Goal: Information Seeking & Learning: Learn about a topic

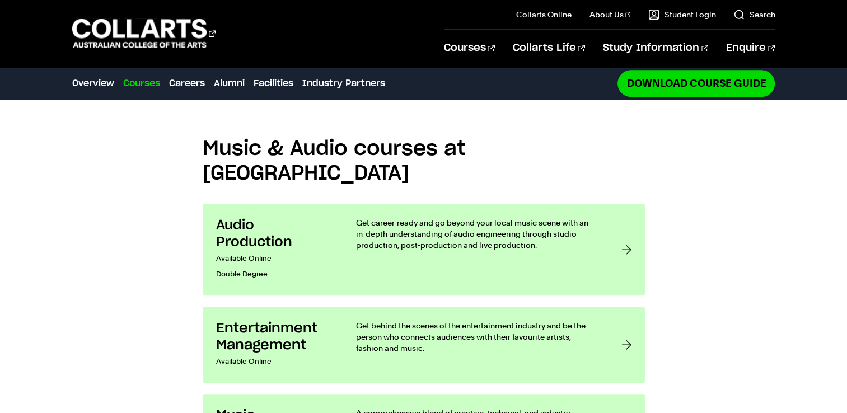
scroll to position [1063, 0]
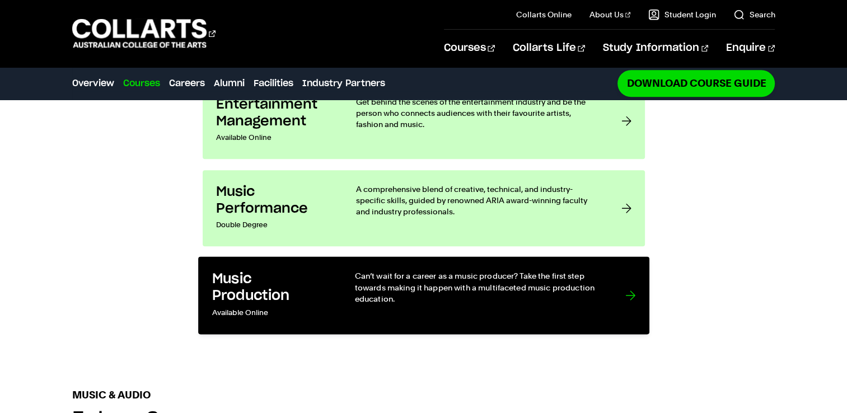
click at [611, 257] on link "Music Production Available Online Can’t wait for a career as a music producer? …" at bounding box center [423, 296] width 451 height 78
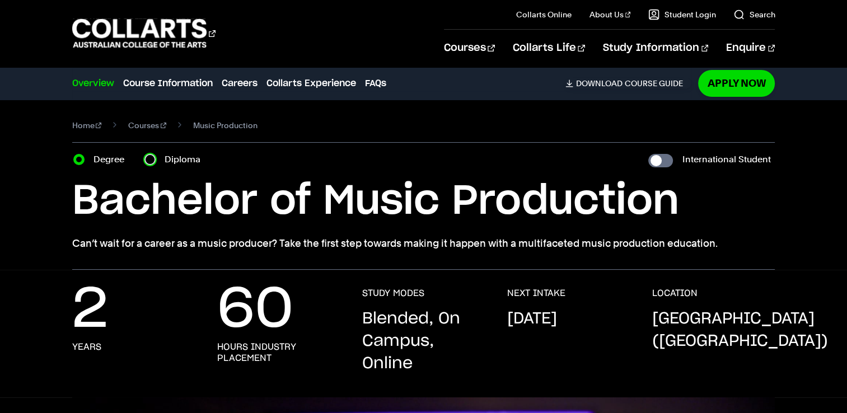
click at [148, 162] on input "Diploma" at bounding box center [149, 159] width 11 height 11
radio input "true"
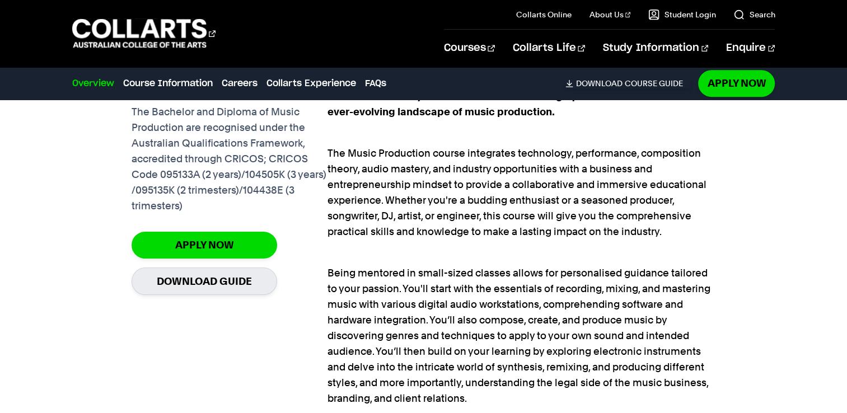
scroll to position [951, 0]
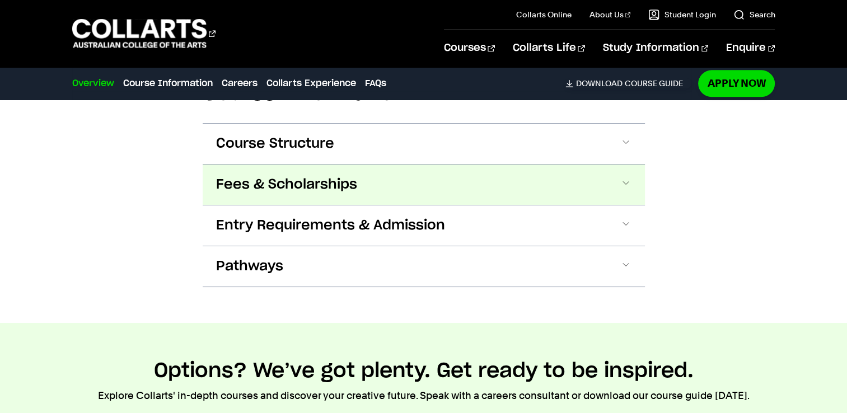
click at [288, 171] on button "Fees & Scholarships" at bounding box center [424, 185] width 442 height 40
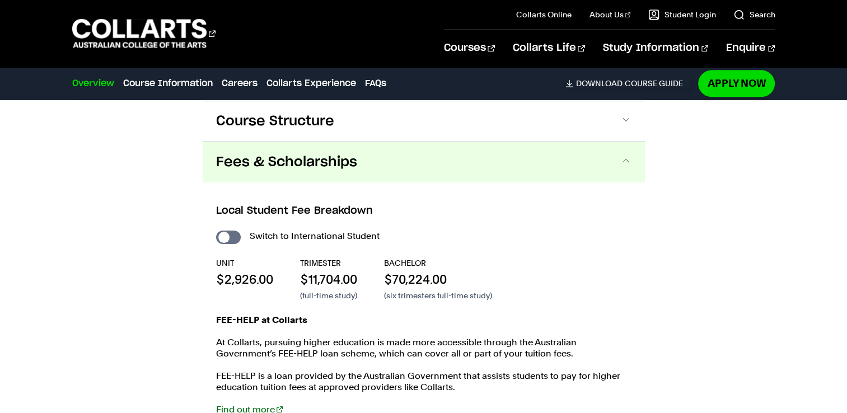
scroll to position [1518, 0]
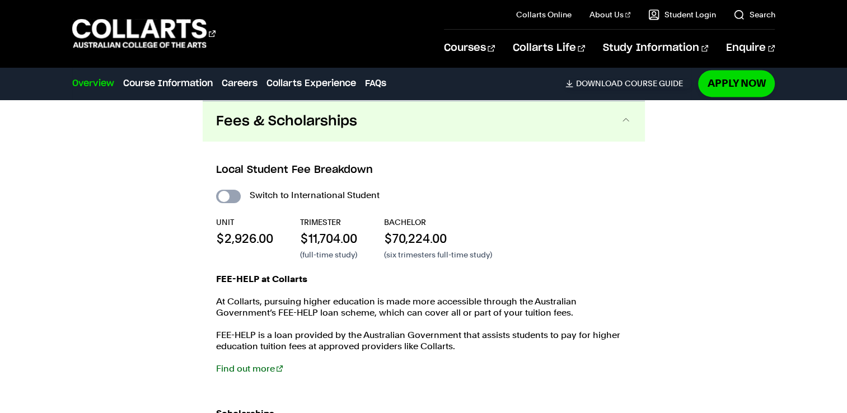
click at [232, 191] on input "International Student" at bounding box center [228, 196] width 25 height 13
checkbox input "true"
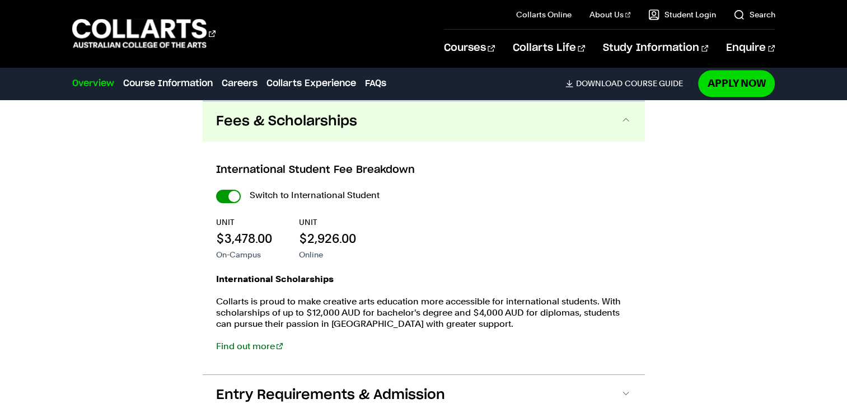
click at [231, 193] on input "International Student" at bounding box center [228, 196] width 25 height 13
checkbox input "false"
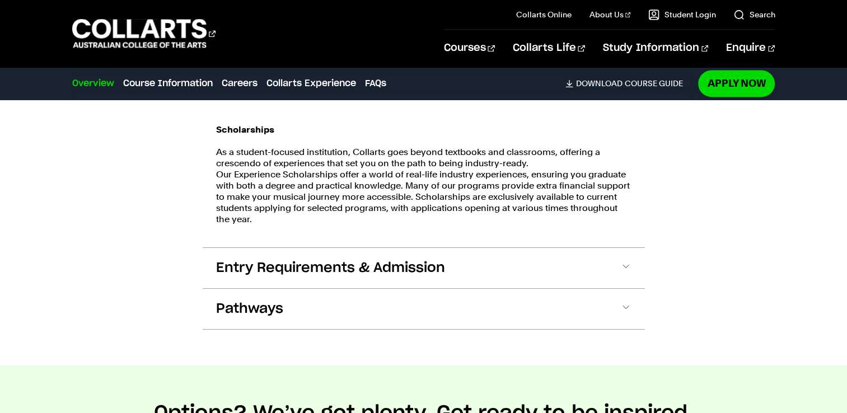
scroll to position [1798, 0]
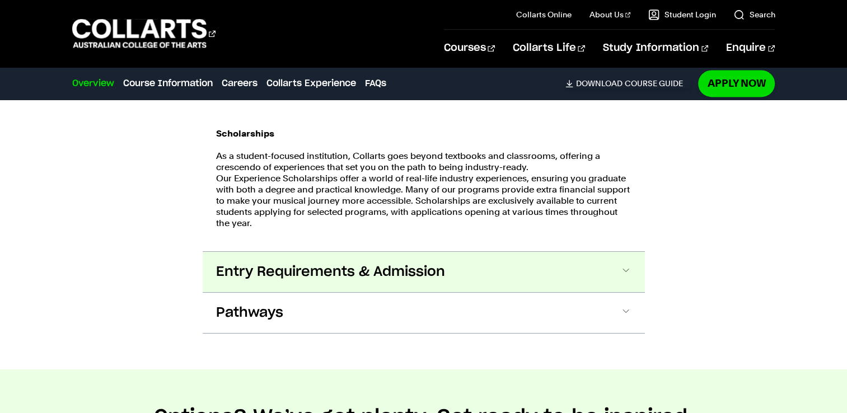
click at [300, 273] on span "Entry Requirements & Admission" at bounding box center [330, 272] width 229 height 18
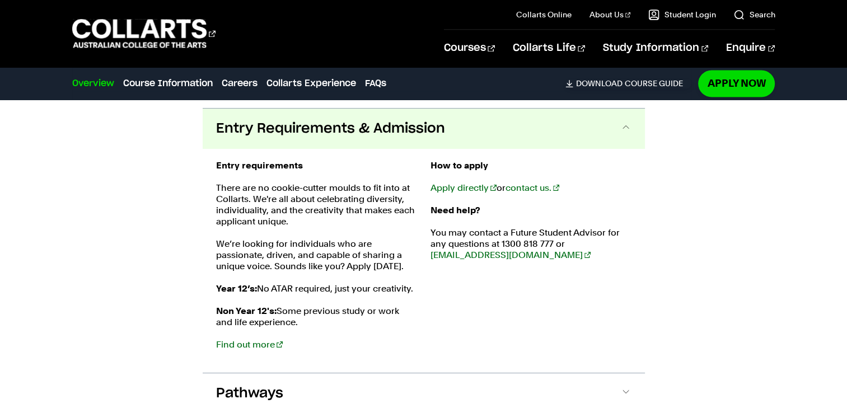
scroll to position [1949, 0]
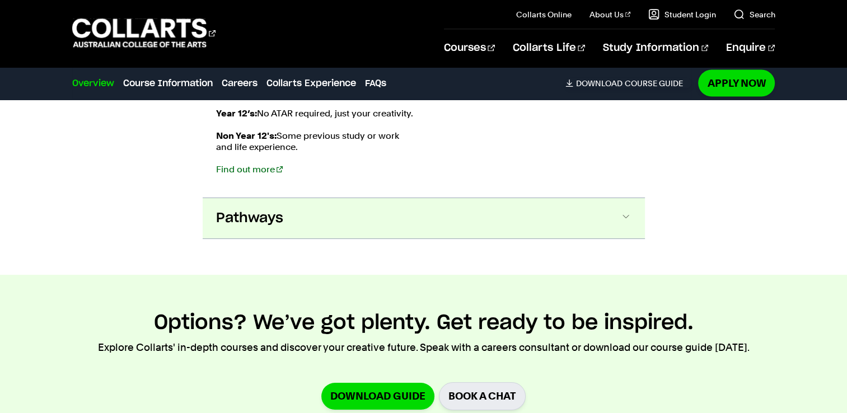
click at [259, 217] on span "Pathways" at bounding box center [249, 218] width 67 height 18
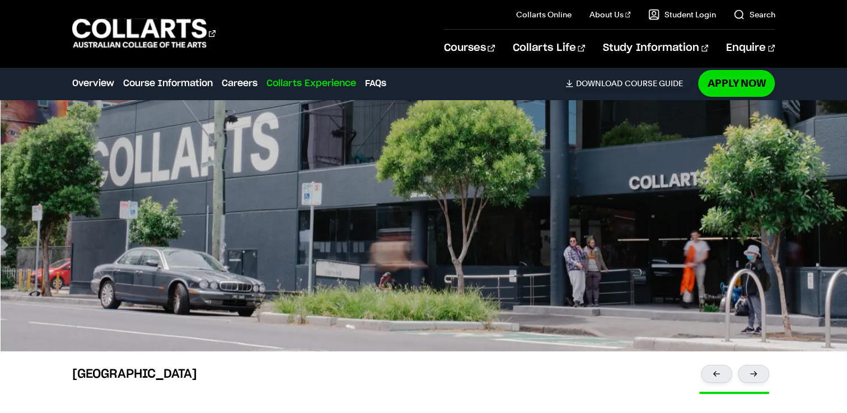
scroll to position [4172, 0]
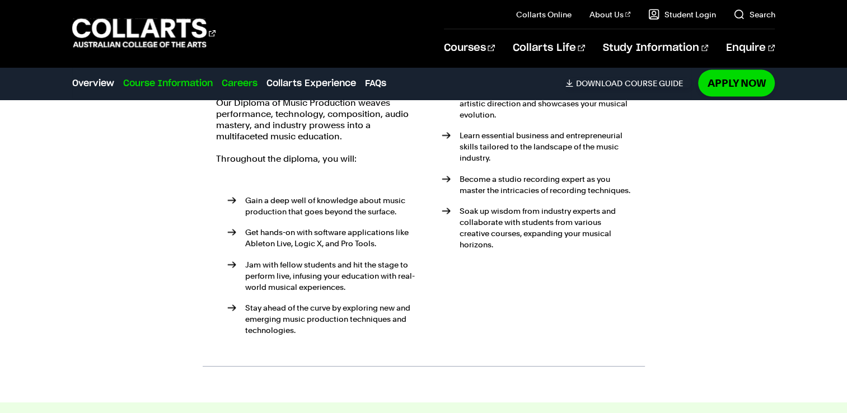
click at [132, 83] on link "Course Information" at bounding box center [168, 83] width 90 height 13
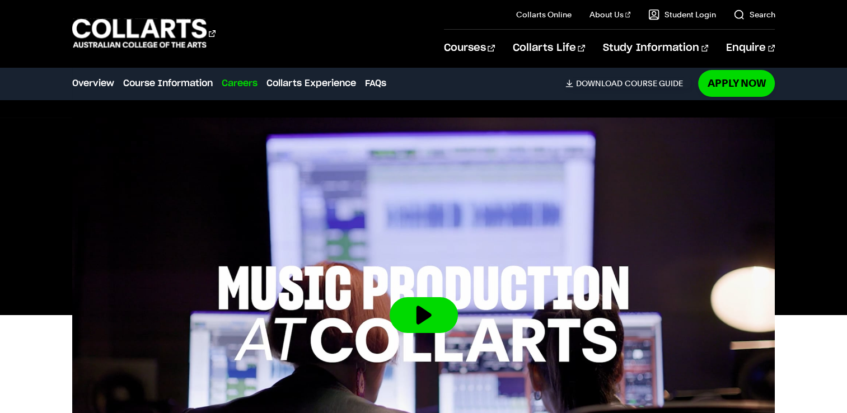
scroll to position [392, 0]
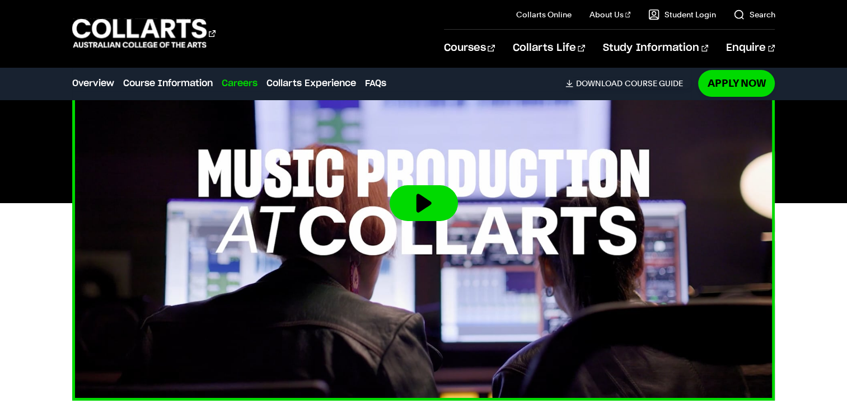
click at [422, 200] on button at bounding box center [424, 203] width 68 height 36
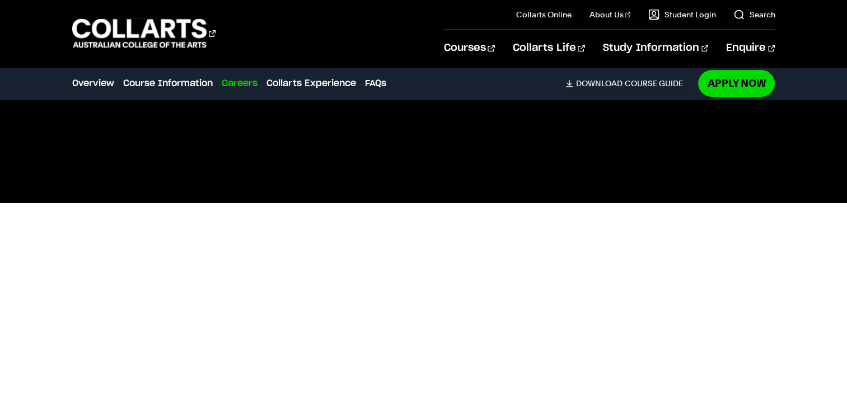
scroll to position [336, 0]
